Goal: Check status: Check status

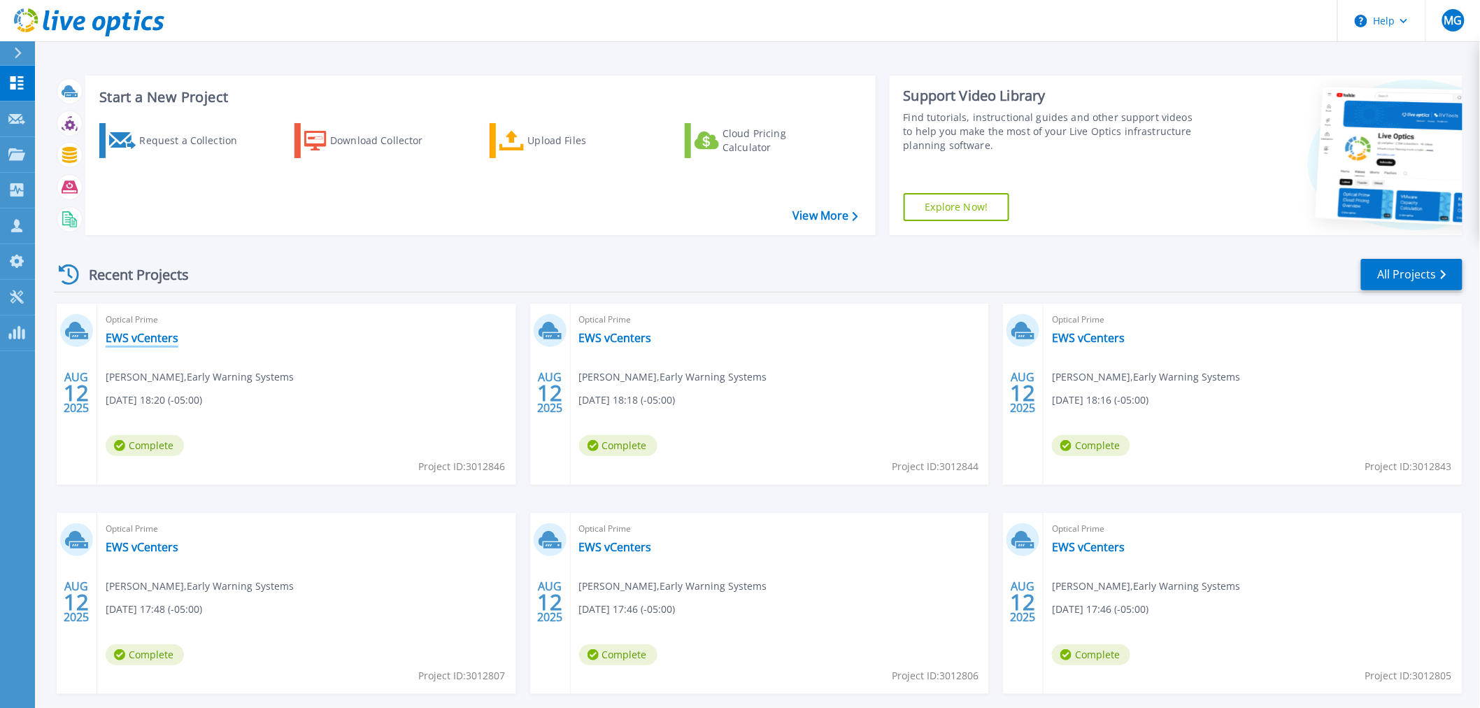
click at [127, 340] on link "EWS vCenters" at bounding box center [142, 338] width 73 height 14
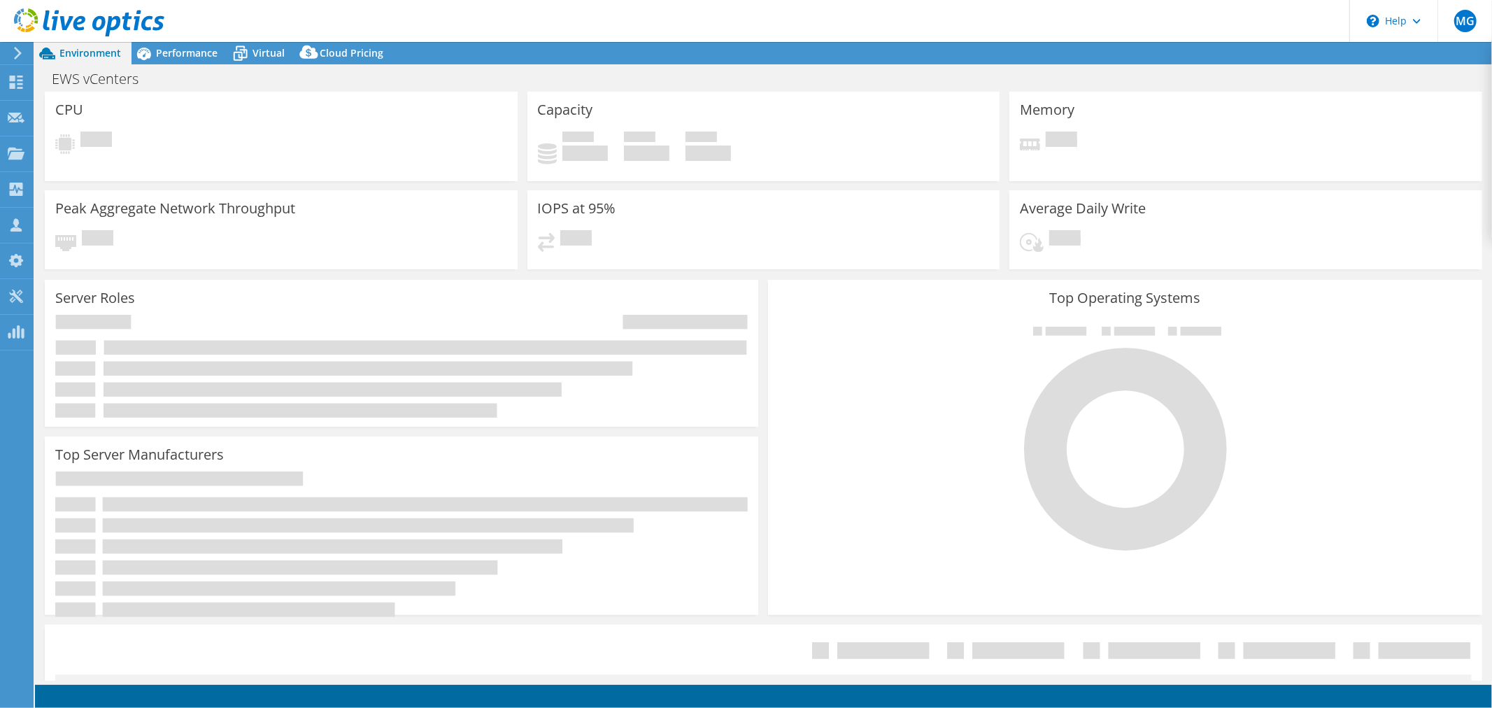
select select "USD"
